Goal: Navigation & Orientation: Go to known website

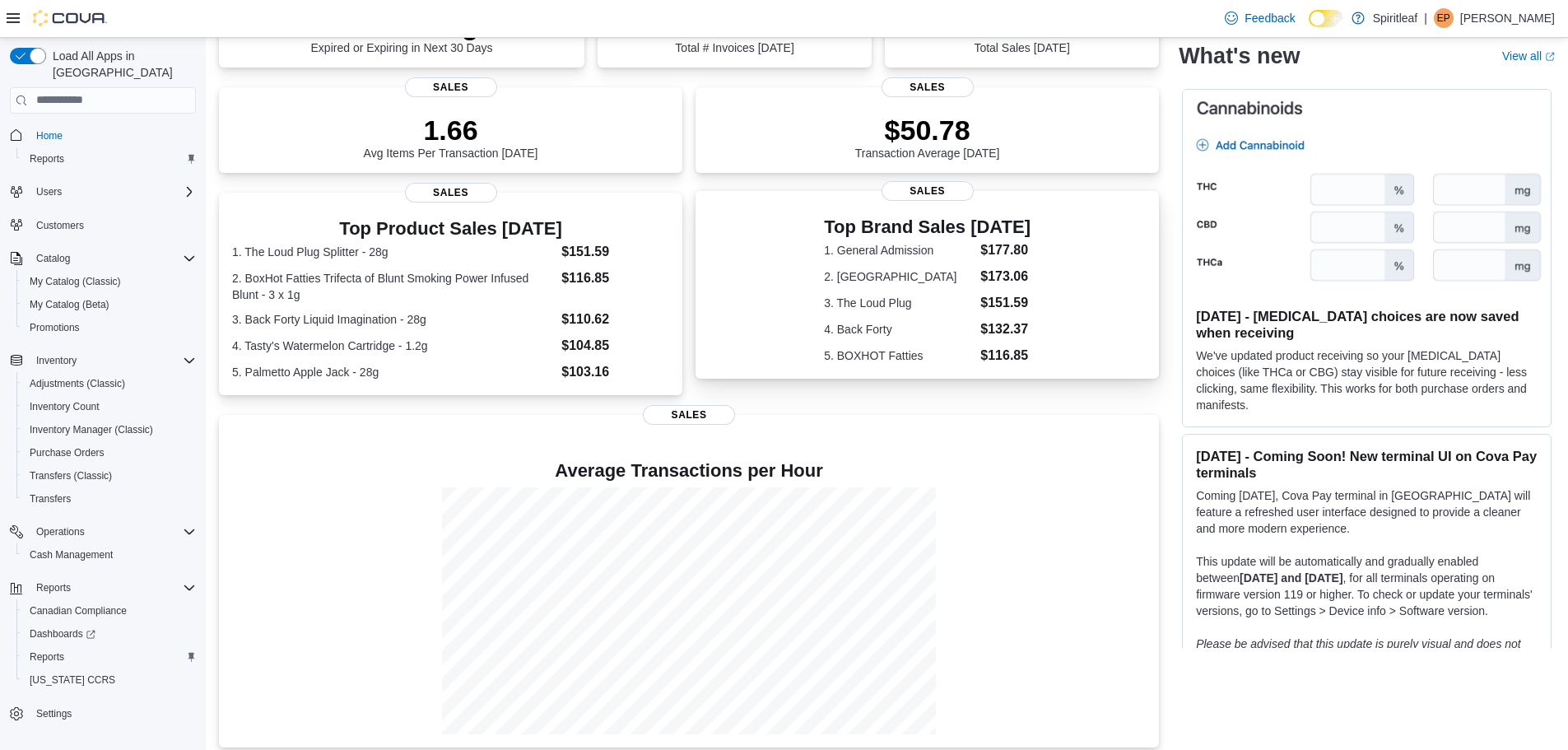
scroll to position [200, 0]
